Goal: Find specific page/section: Find specific page/section

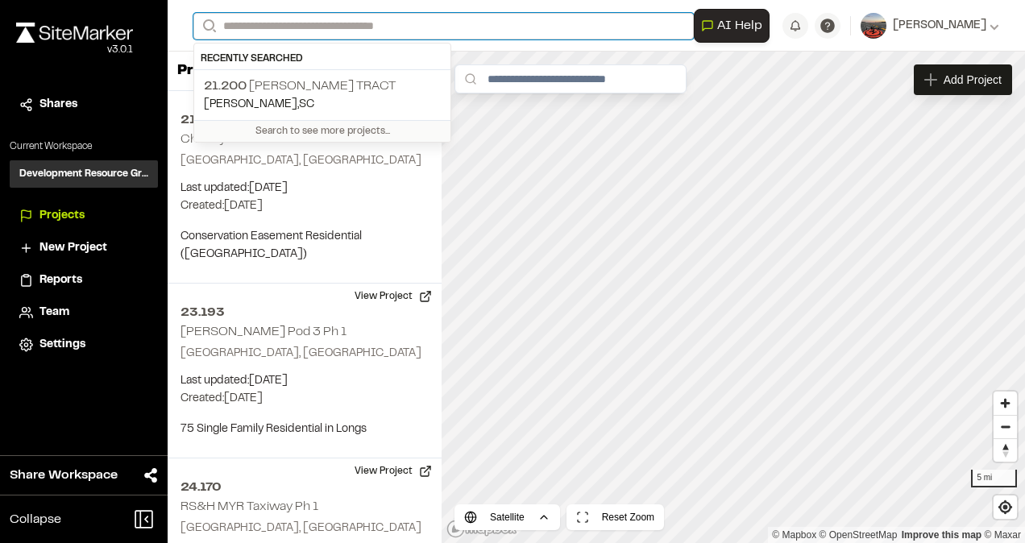
click at [350, 31] on input "Search" at bounding box center [443, 26] width 500 height 27
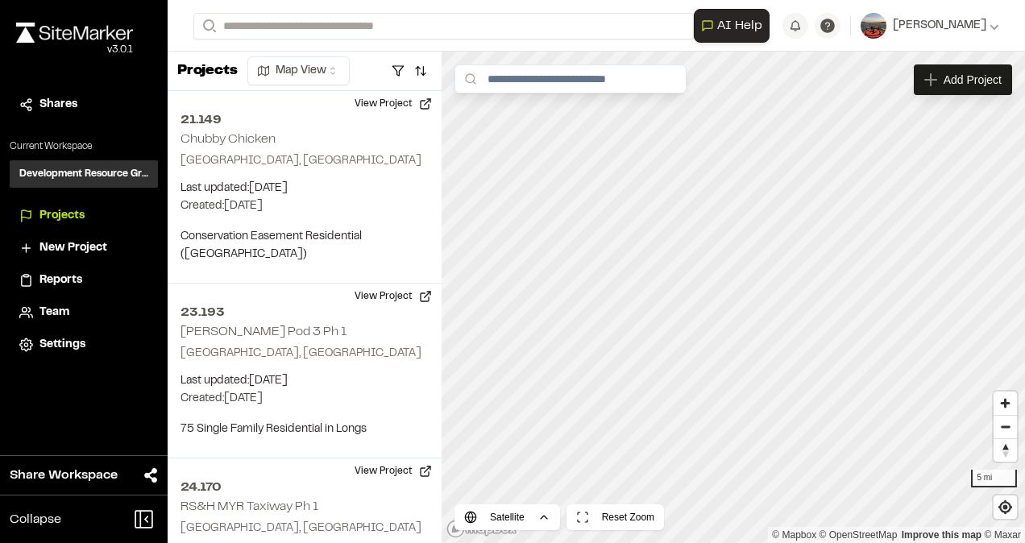
click at [356, 92] on p "21.200 [PERSON_NAME] Tract" at bounding box center [322, 86] width 237 height 19
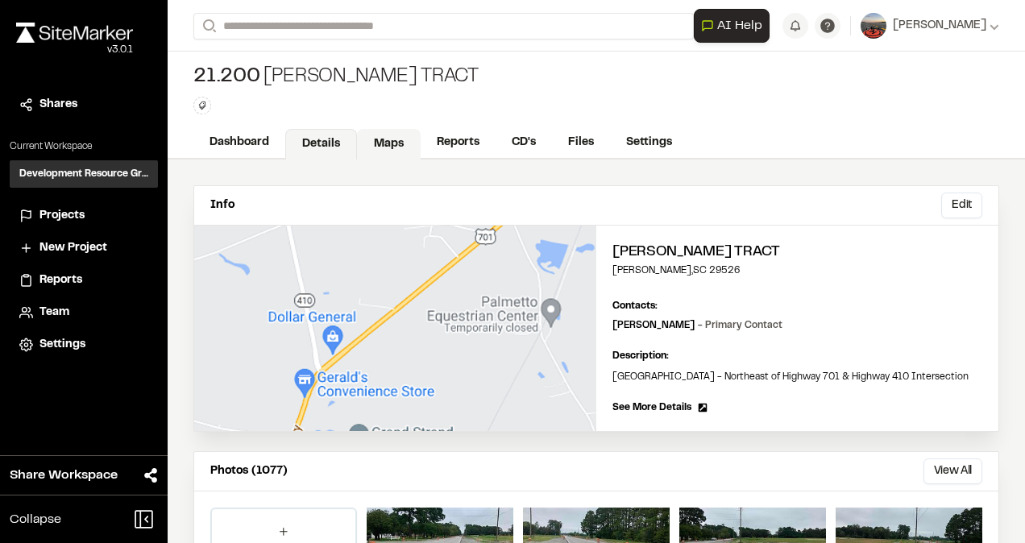
click at [398, 139] on link "Maps" at bounding box center [389, 144] width 64 height 31
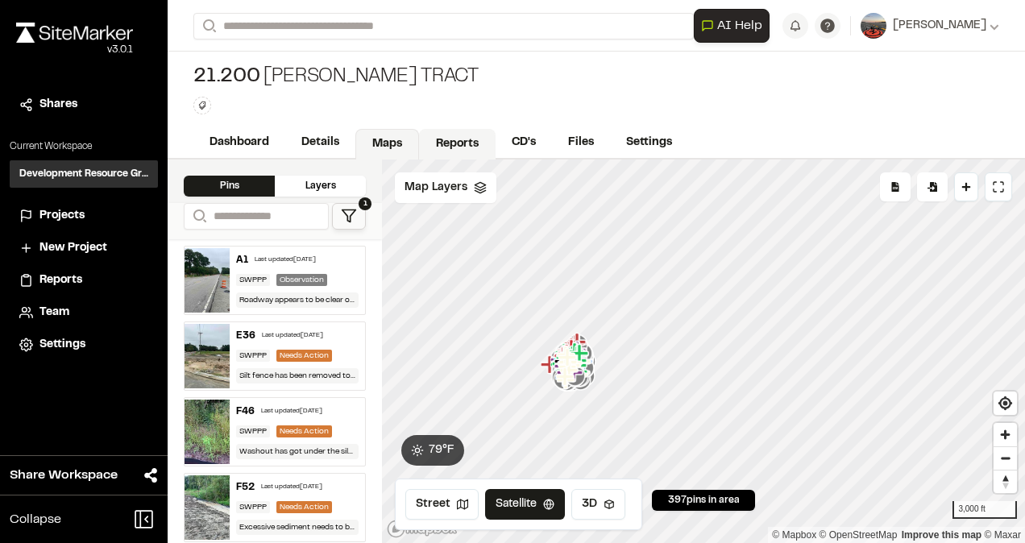
click at [471, 143] on link "Reports" at bounding box center [457, 144] width 77 height 31
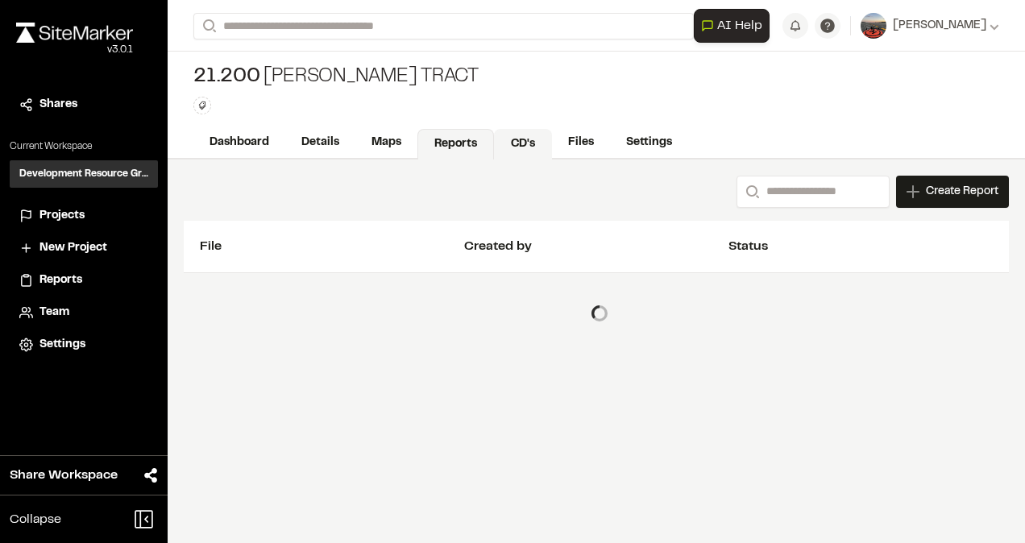
click at [524, 140] on link "CD's" at bounding box center [523, 144] width 58 height 31
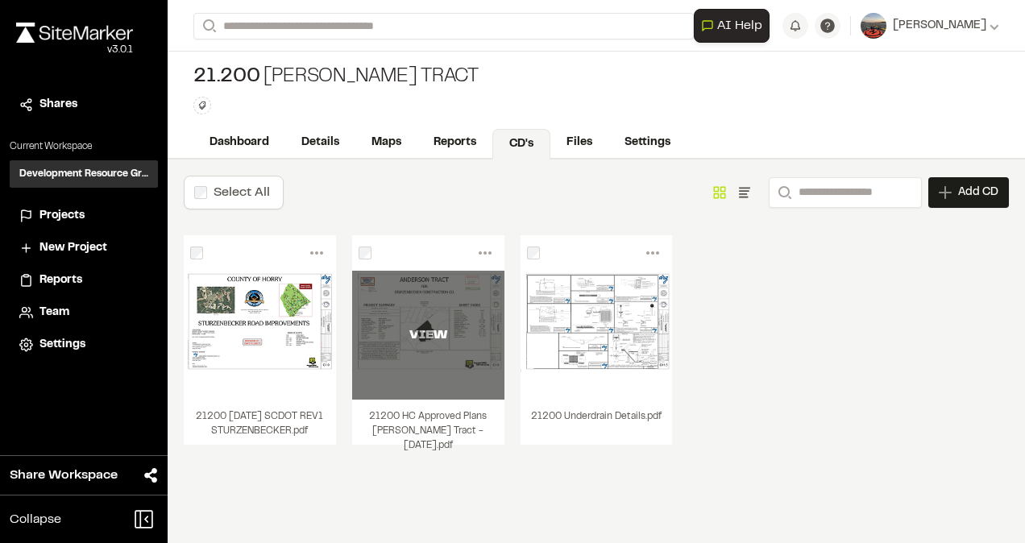
click at [393, 346] on div "VIEW" at bounding box center [428, 335] width 152 height 129
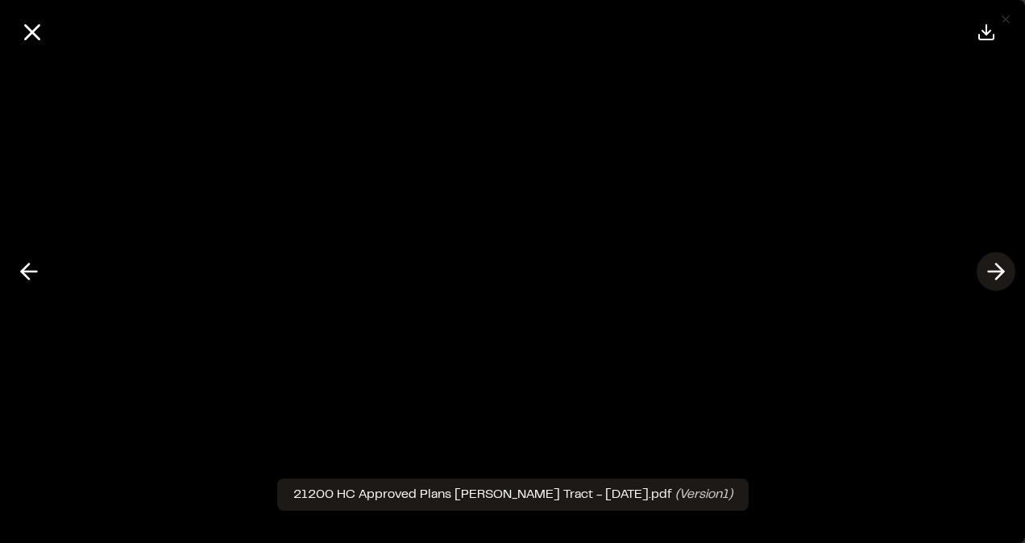
click at [994, 269] on icon at bounding box center [996, 271] width 26 height 27
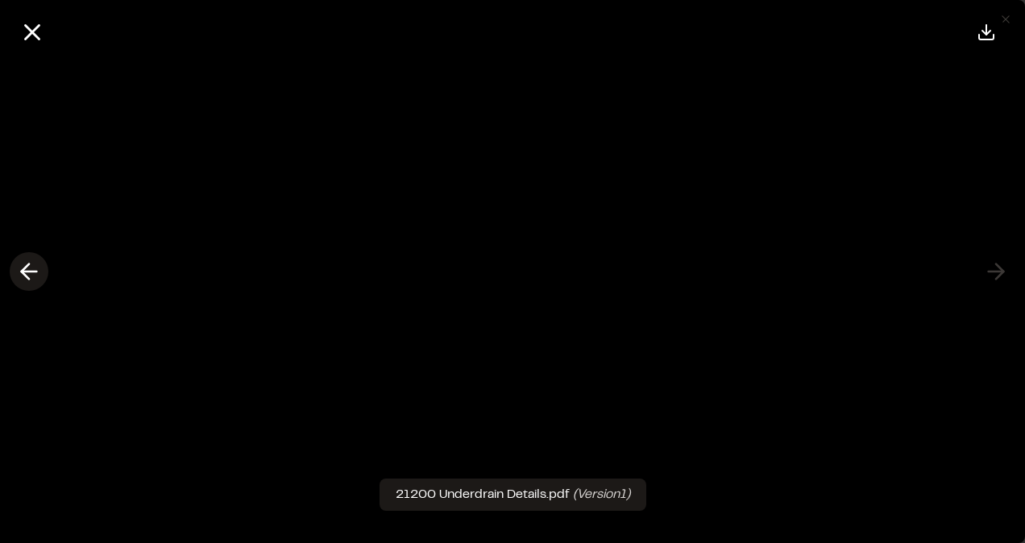
click at [17, 267] on icon at bounding box center [29, 271] width 26 height 27
